Goal: Task Accomplishment & Management: Use online tool/utility

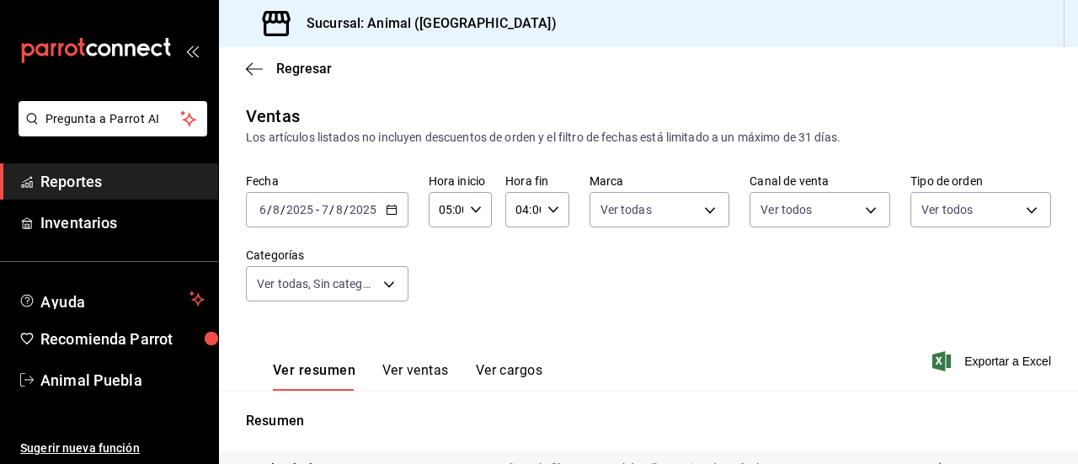
scroll to position [343, 0]
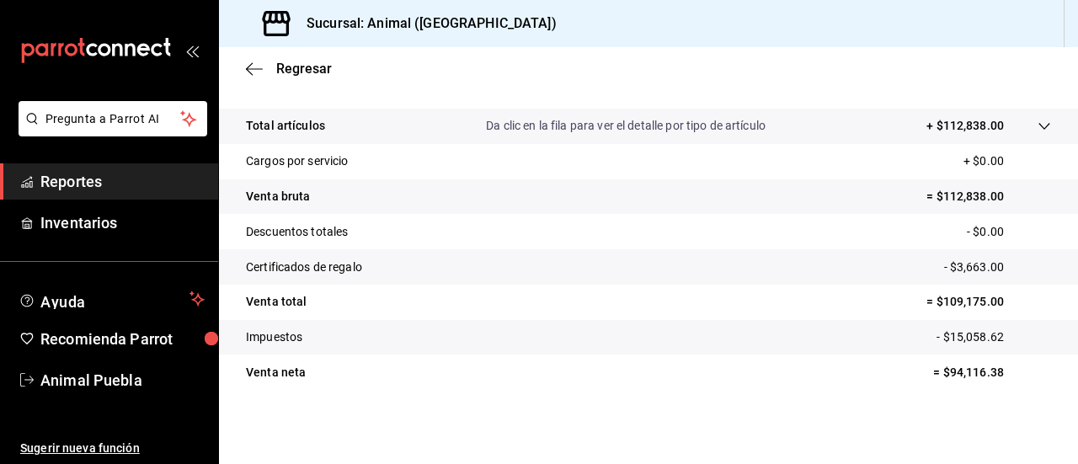
click at [71, 179] on span "Reportes" at bounding box center [122, 181] width 164 height 23
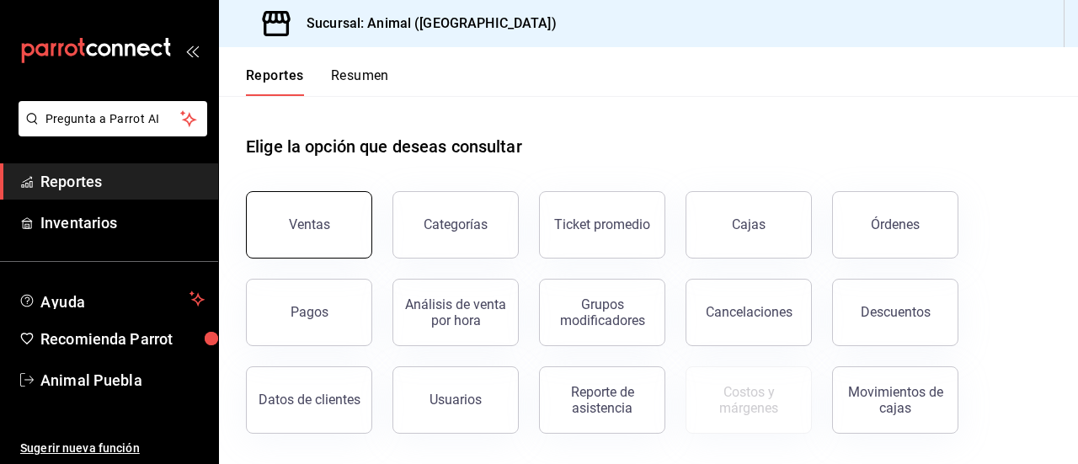
click at [339, 216] on button "Ventas" at bounding box center [309, 224] width 126 height 67
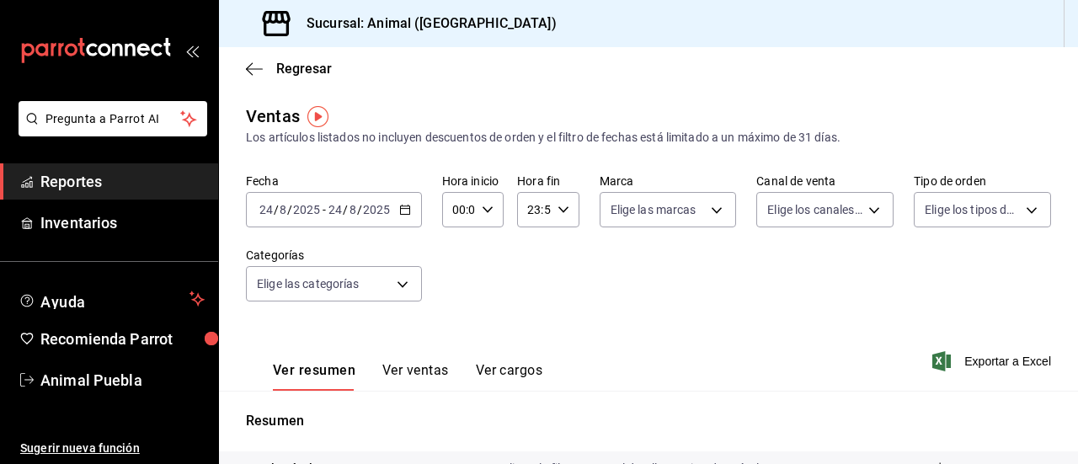
click at [408, 205] on \(Stroke\) "button" at bounding box center [408, 205] width 1 height 1
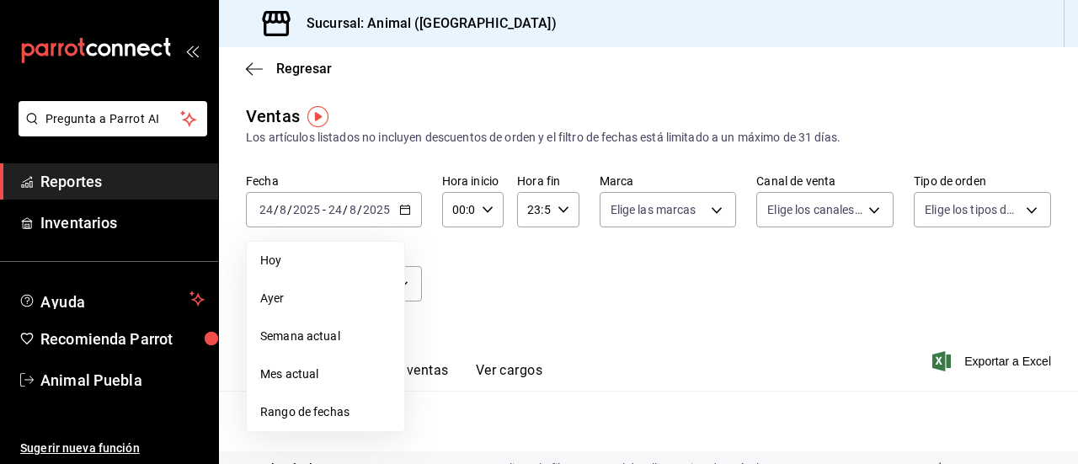
click at [319, 406] on span "Rango de fechas" at bounding box center [325, 413] width 131 height 18
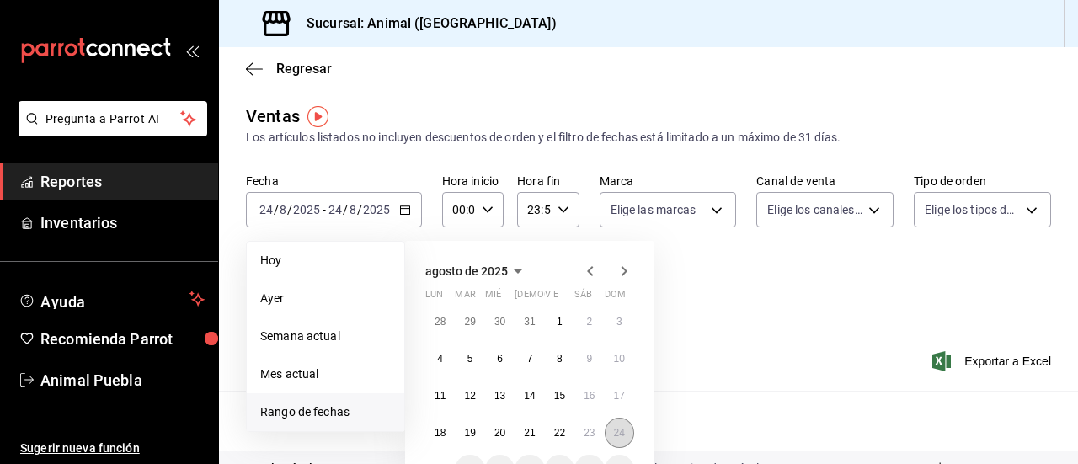
click at [617, 424] on button "24" at bounding box center [619, 433] width 29 height 30
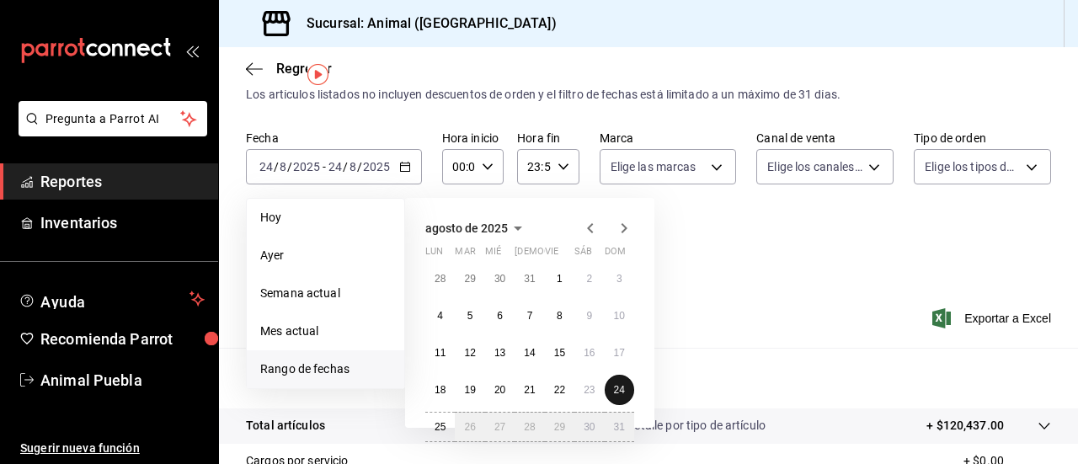
scroll to position [44, 0]
click at [441, 414] on button "25" at bounding box center [439, 426] width 29 height 30
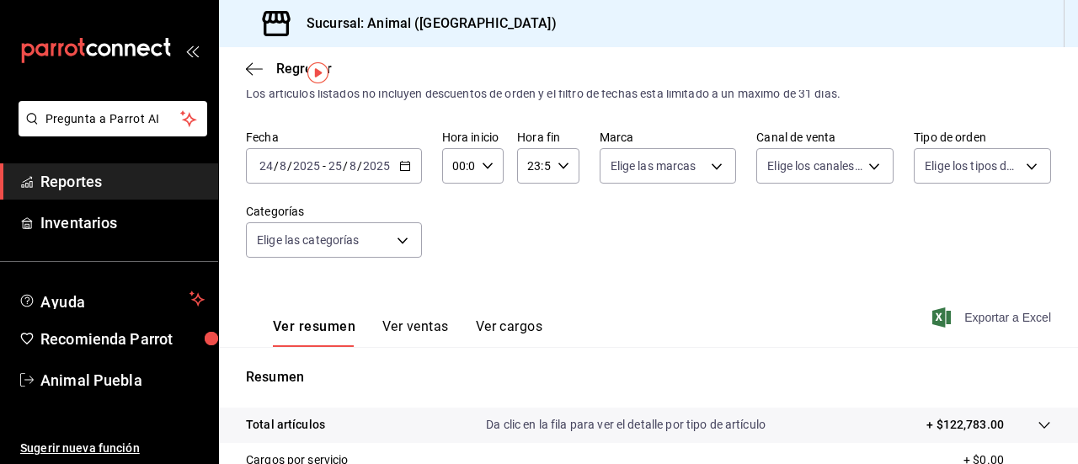
click at [975, 323] on span "Exportar a Excel" at bounding box center [993, 317] width 115 height 20
